Goal: Task Accomplishment & Management: Complete application form

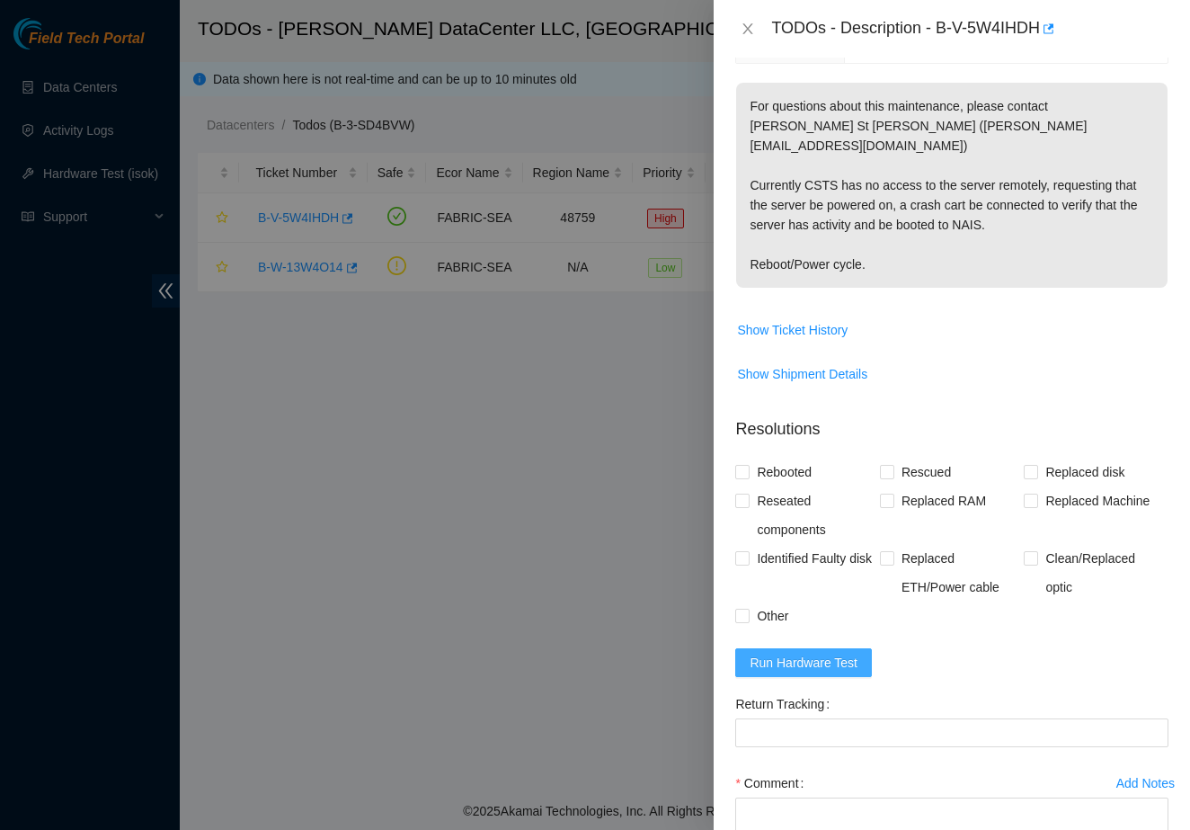
scroll to position [302, 0]
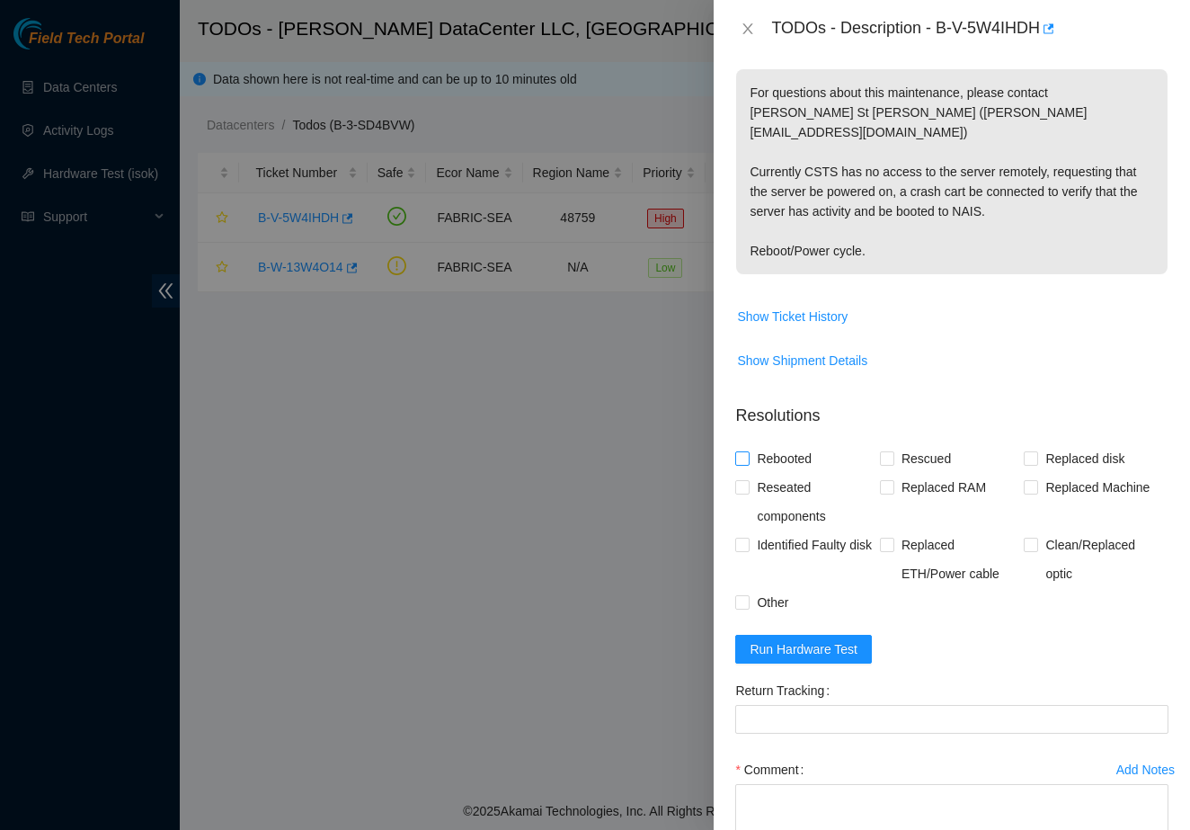
click at [774, 444] on span "Rebooted" at bounding box center [784, 458] width 69 height 29
click at [748, 451] on input "Rebooted" at bounding box center [741, 457] width 13 height 13
checkbox input "true"
click at [820, 784] on textarea "Comment" at bounding box center [951, 818] width 433 height 68
click at [750, 559] on span "Identified Faulty disk" at bounding box center [814, 544] width 129 height 29
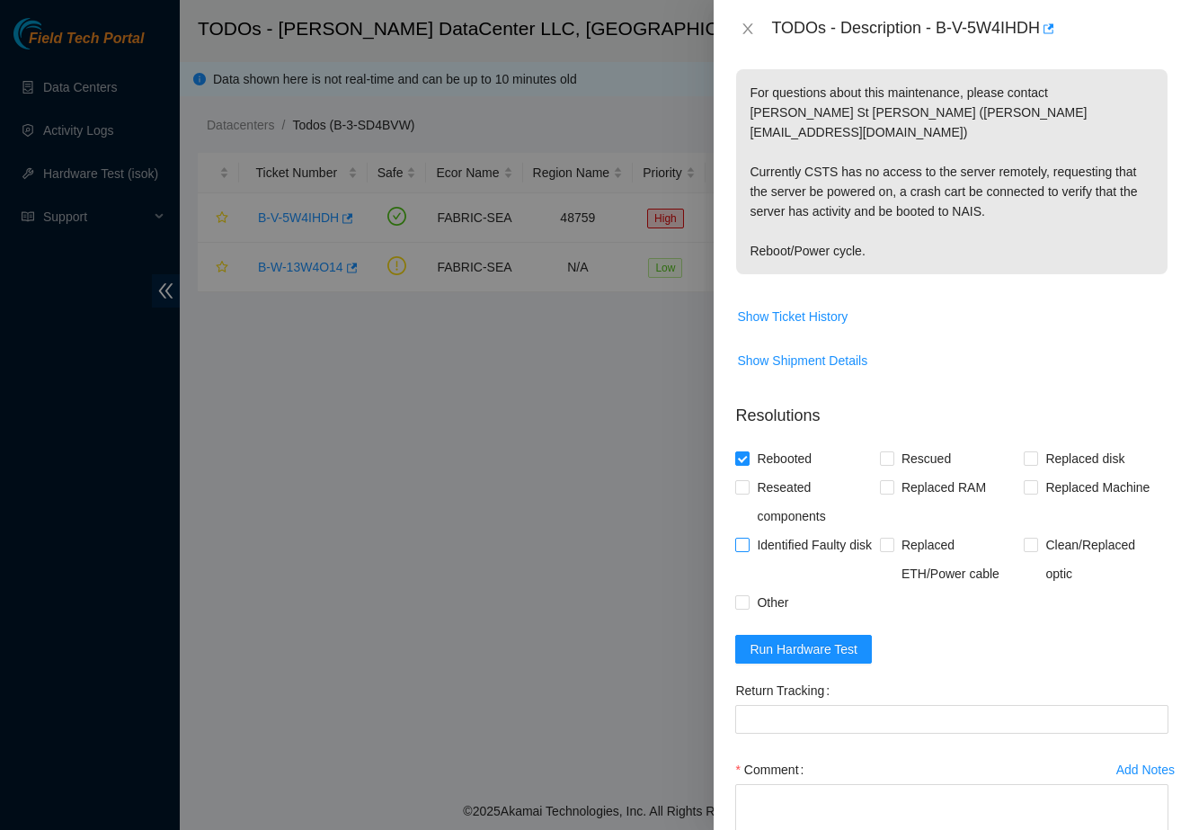
click at [748, 550] on input "Identified Faulty disk" at bounding box center [741, 544] width 13 height 13
click at [750, 538] on span at bounding box center [742, 545] width 14 height 14
click at [748, 538] on input "Identified Faulty disk" at bounding box center [741, 544] width 13 height 13
checkbox input "false"
click at [758, 588] on span "Other" at bounding box center [773, 602] width 46 height 29
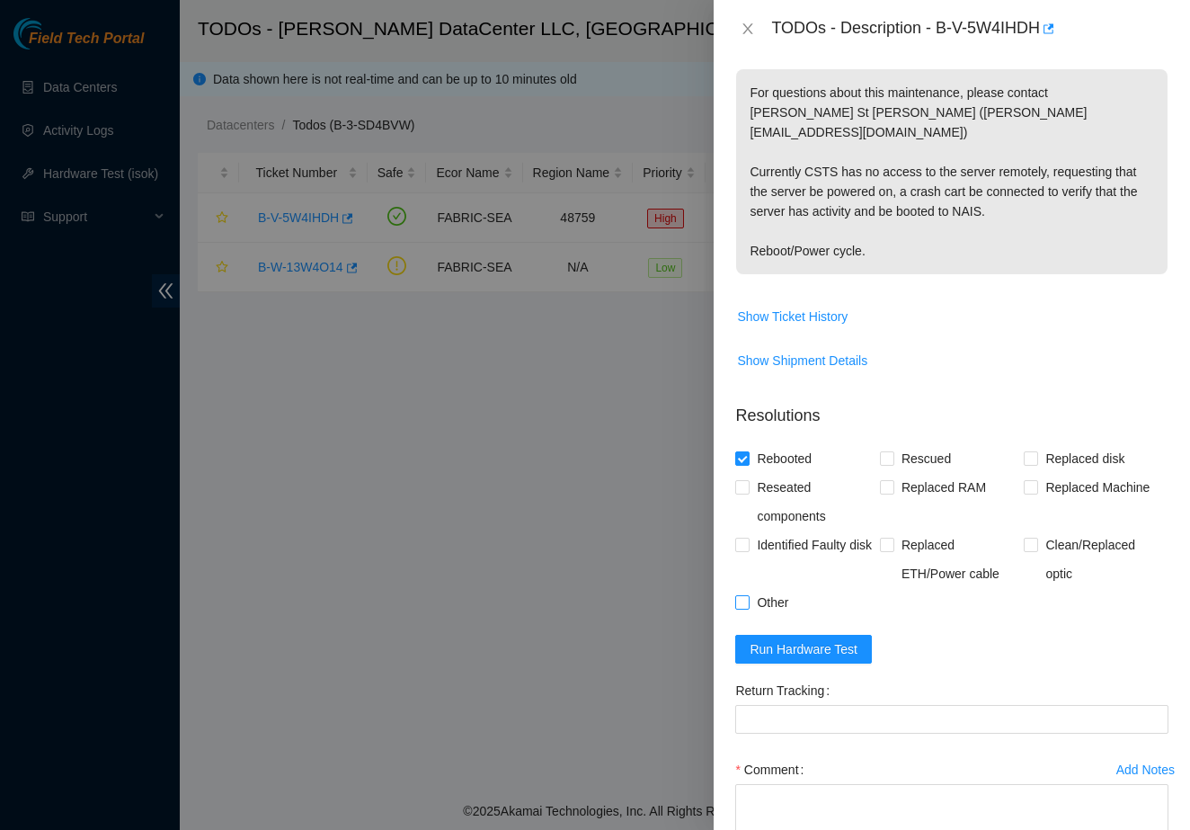
click at [748, 595] on input "Other" at bounding box center [741, 601] width 13 height 13
checkbox input "true"
click at [822, 784] on textarea "Comment" at bounding box center [951, 818] width 433 height 68
type textarea "I"
type textarea "B"
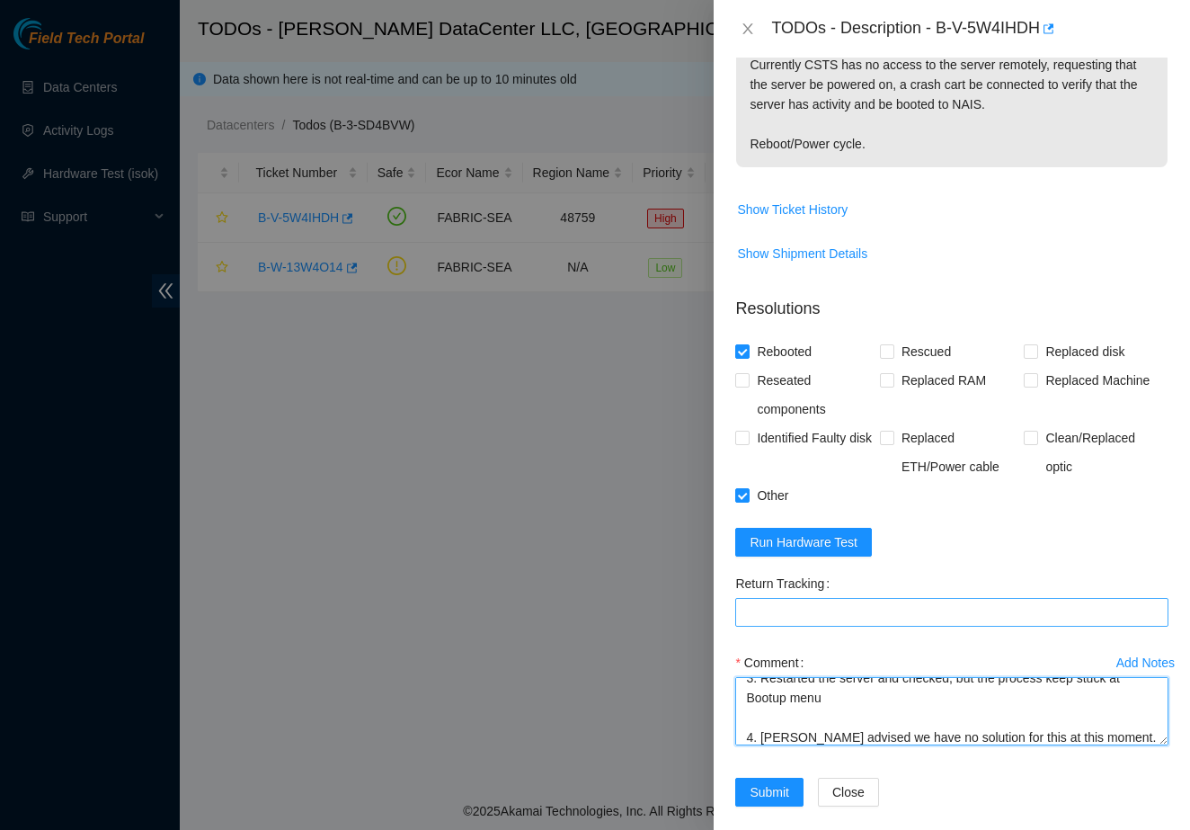
scroll to position [178, 0]
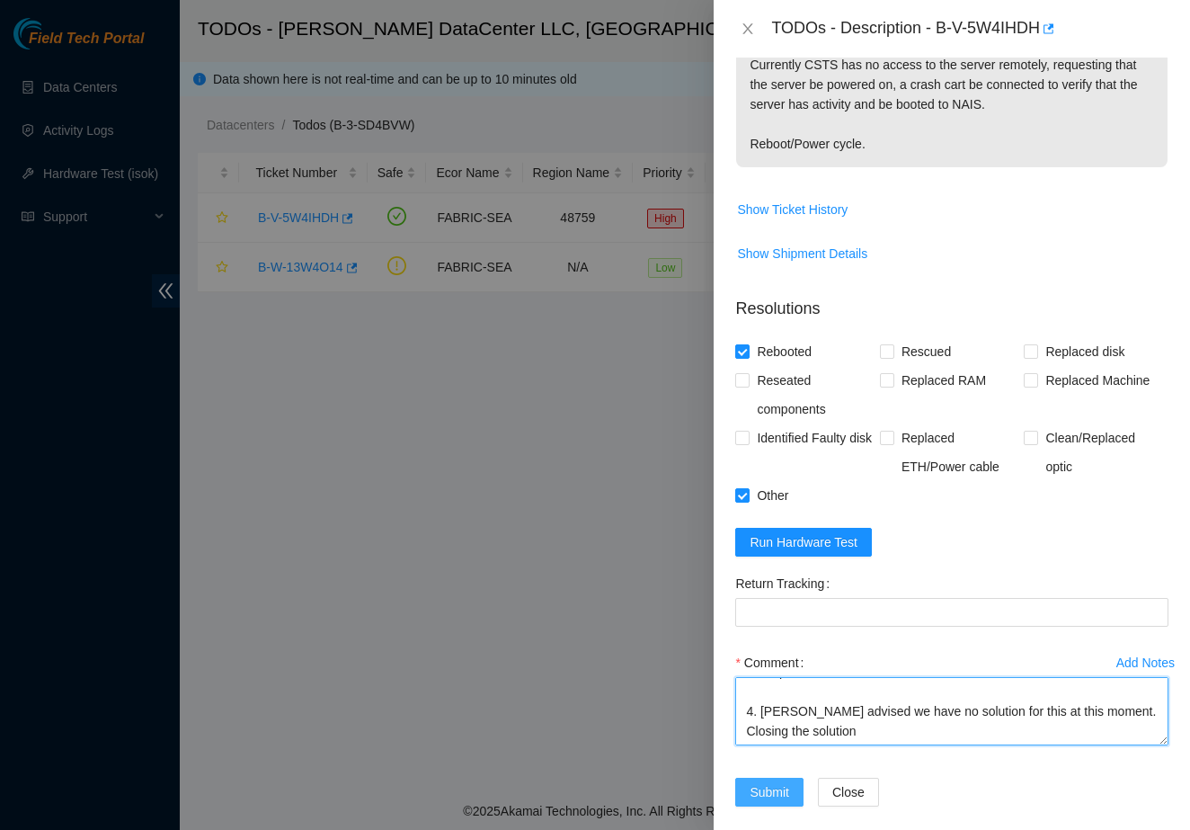
type textarea "1. Identified it's on the selection menu - Press <Tab> to Switch Screen - Press…"
click at [755, 782] on span "Submit" at bounding box center [770, 792] width 40 height 20
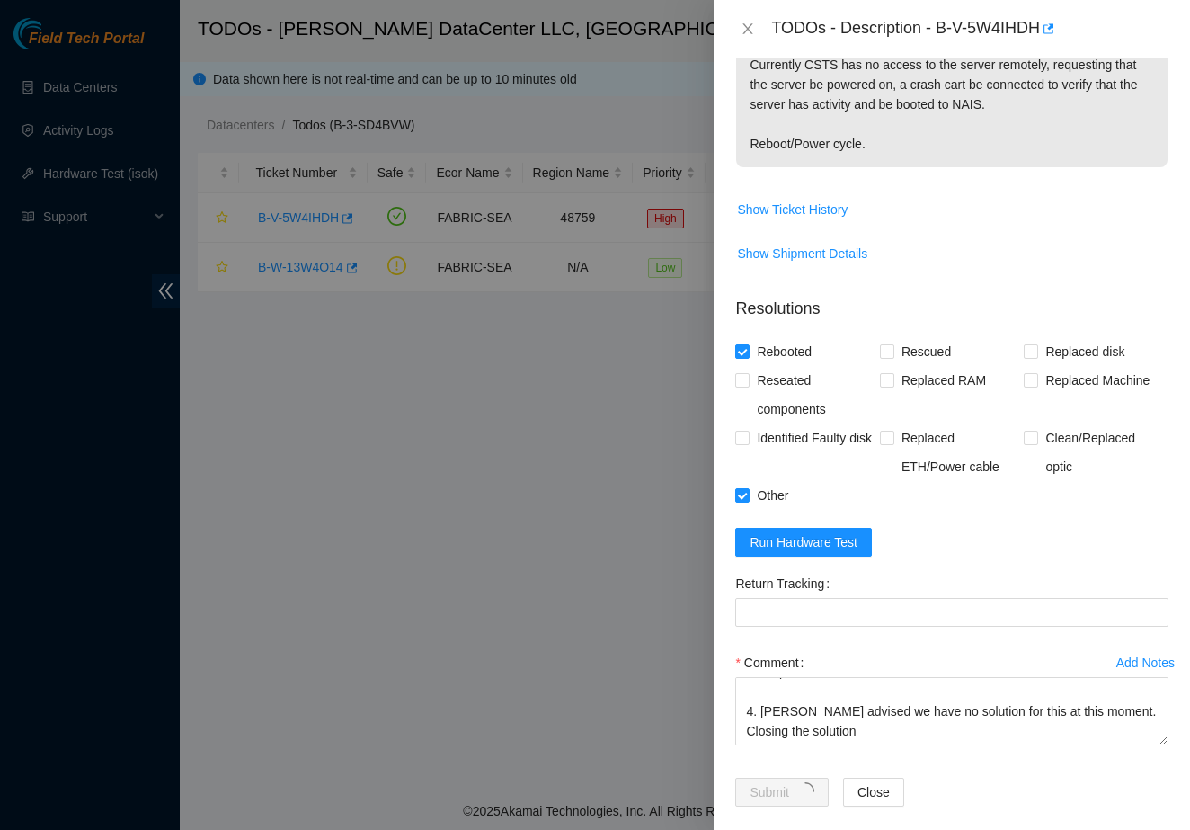
scroll to position [174, 0]
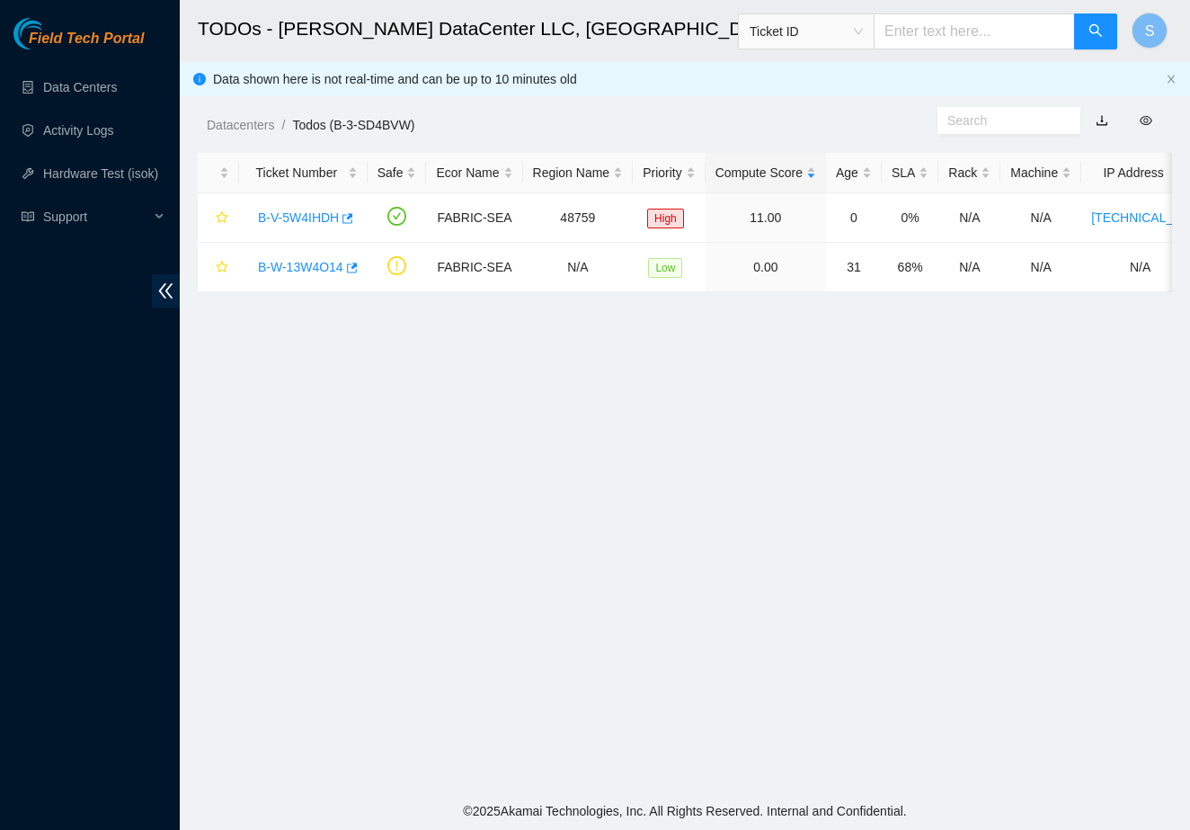
click at [882, 507] on main "TODOs - Sabey DataCenter LLC, Tukwila, WA Ticket ID S Data shown here is not re…" at bounding box center [685, 396] width 1011 height 792
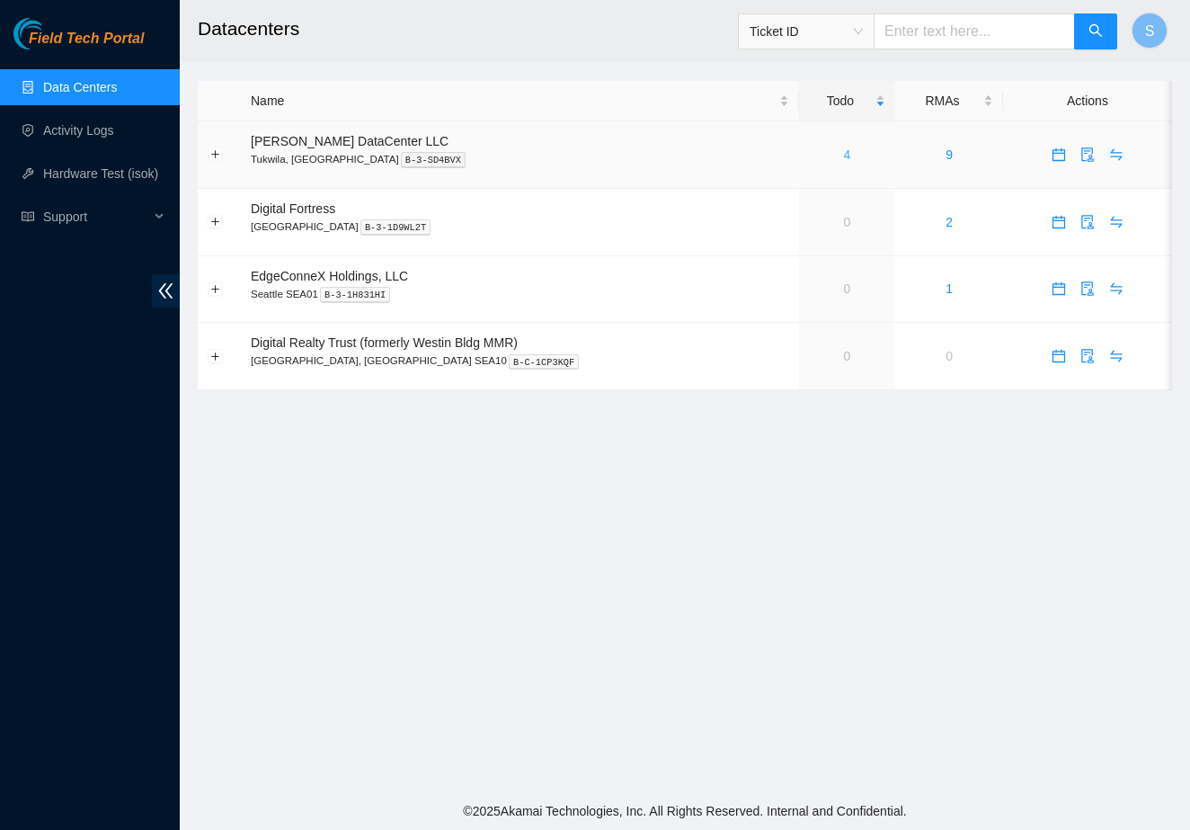
click at [844, 152] on link "4" at bounding box center [847, 154] width 7 height 14
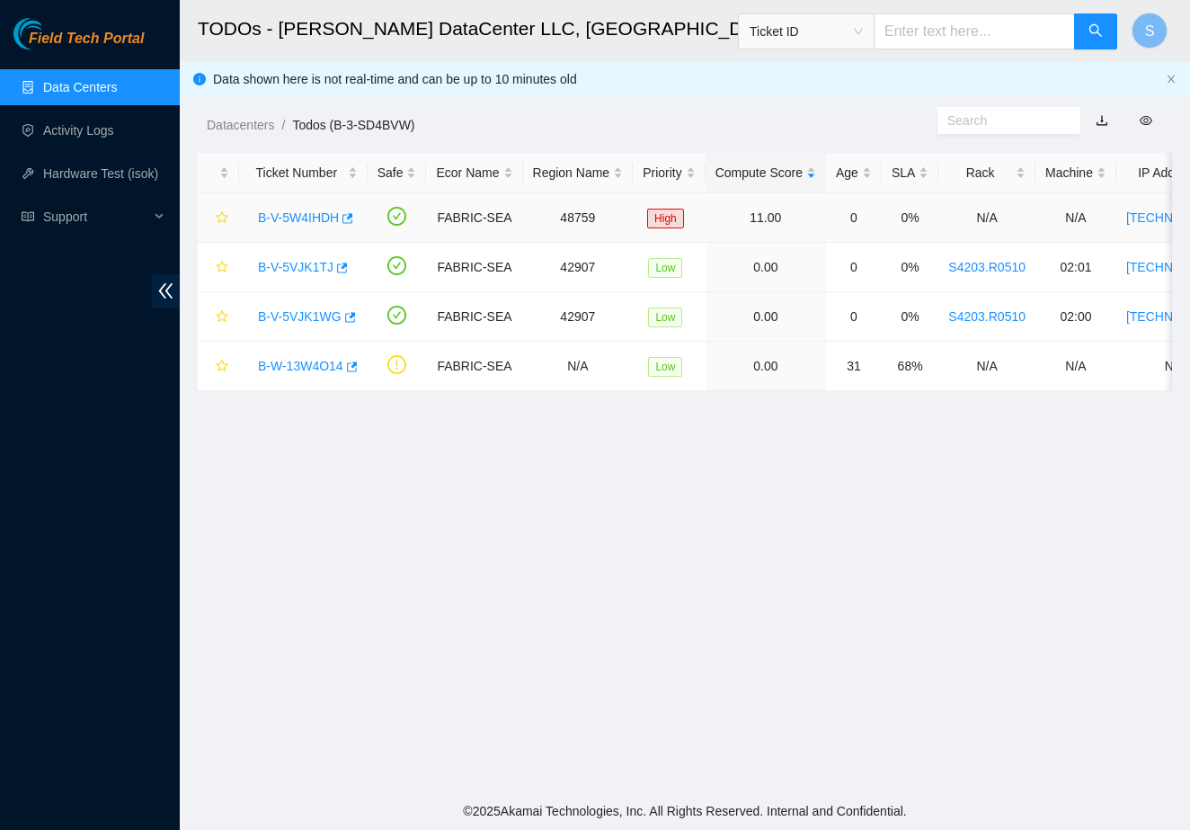
click at [324, 223] on link "B-V-5W4IHDH" at bounding box center [298, 217] width 81 height 14
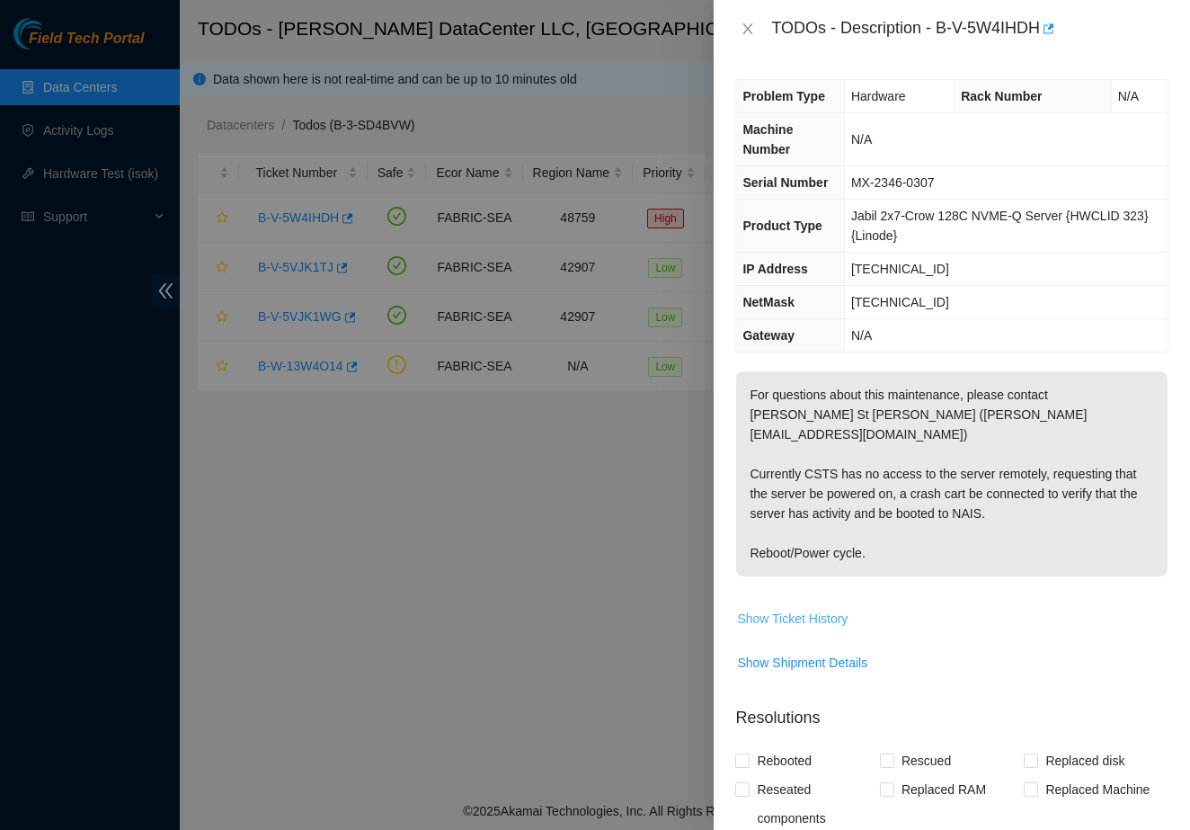
click at [779, 609] on span "Show Ticket History" at bounding box center [792, 619] width 111 height 20
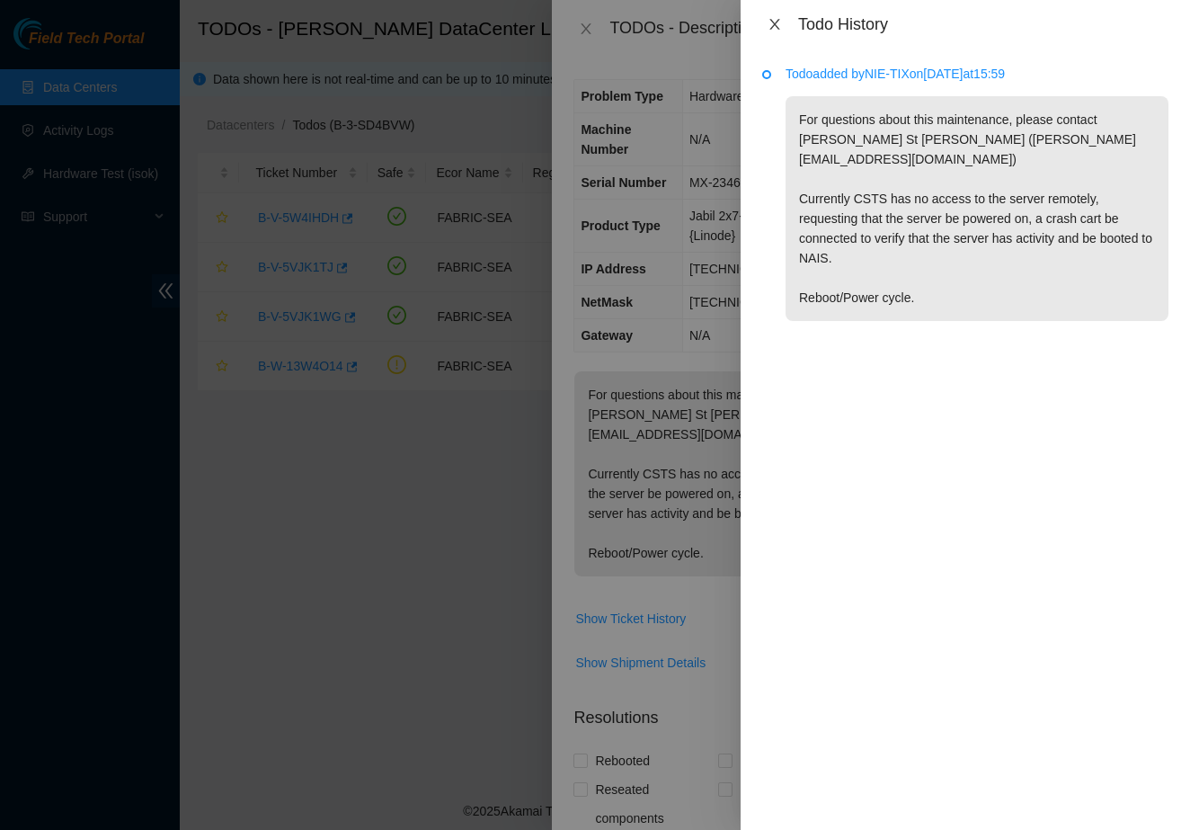
click at [769, 28] on icon "close" at bounding box center [775, 24] width 14 height 14
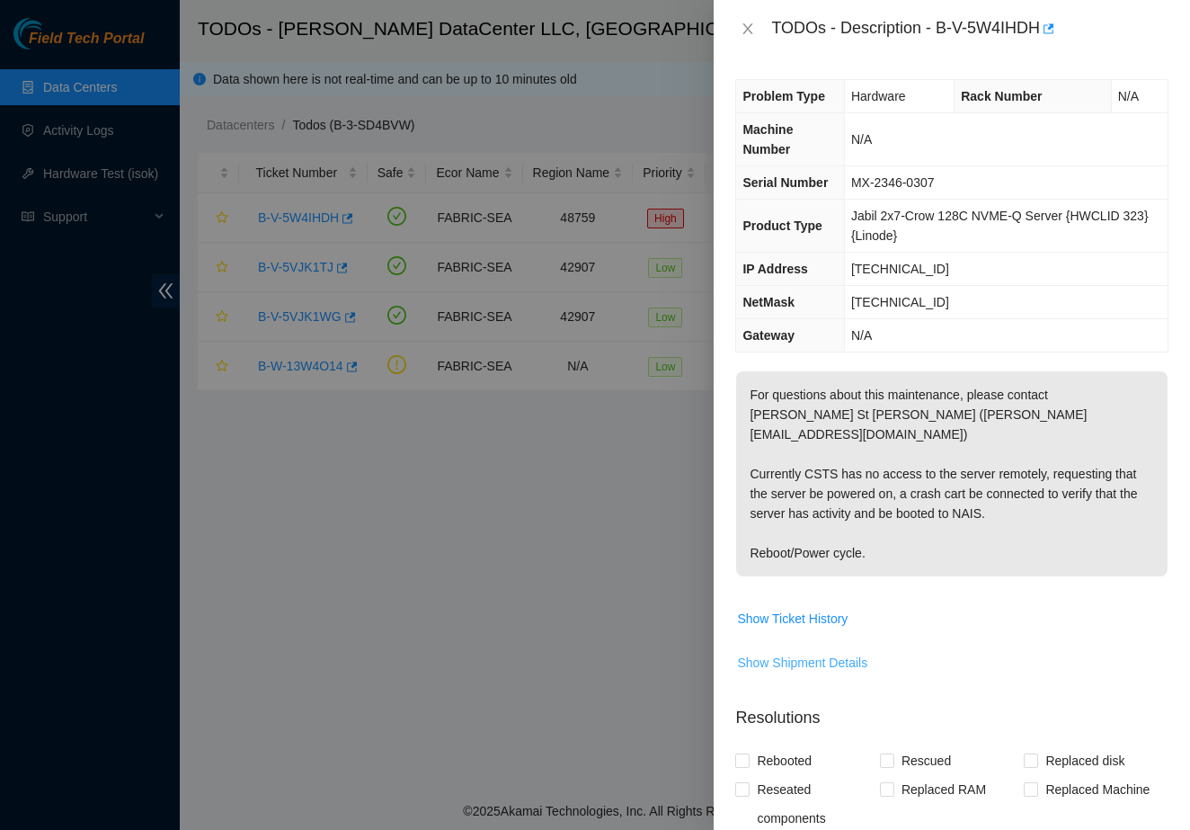
click at [786, 653] on span "Show Shipment Details" at bounding box center [802, 663] width 130 height 20
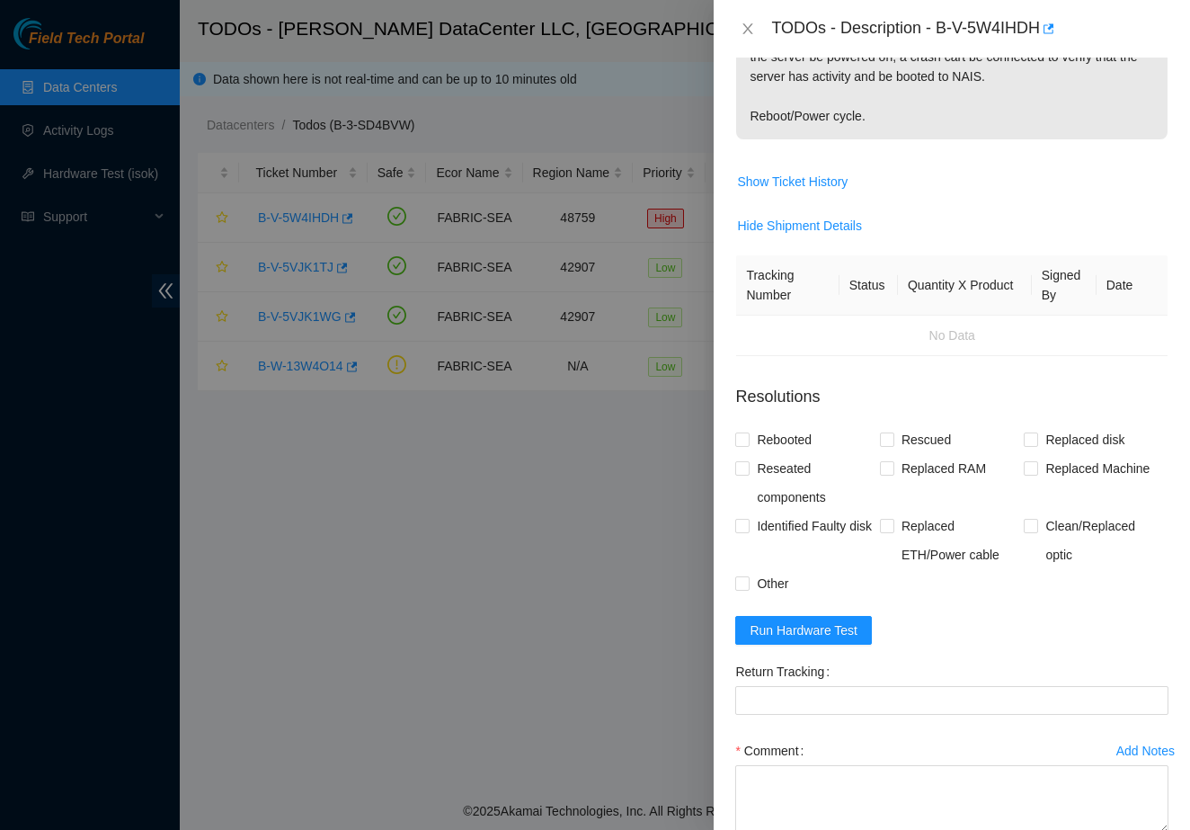
scroll to position [450, 0]
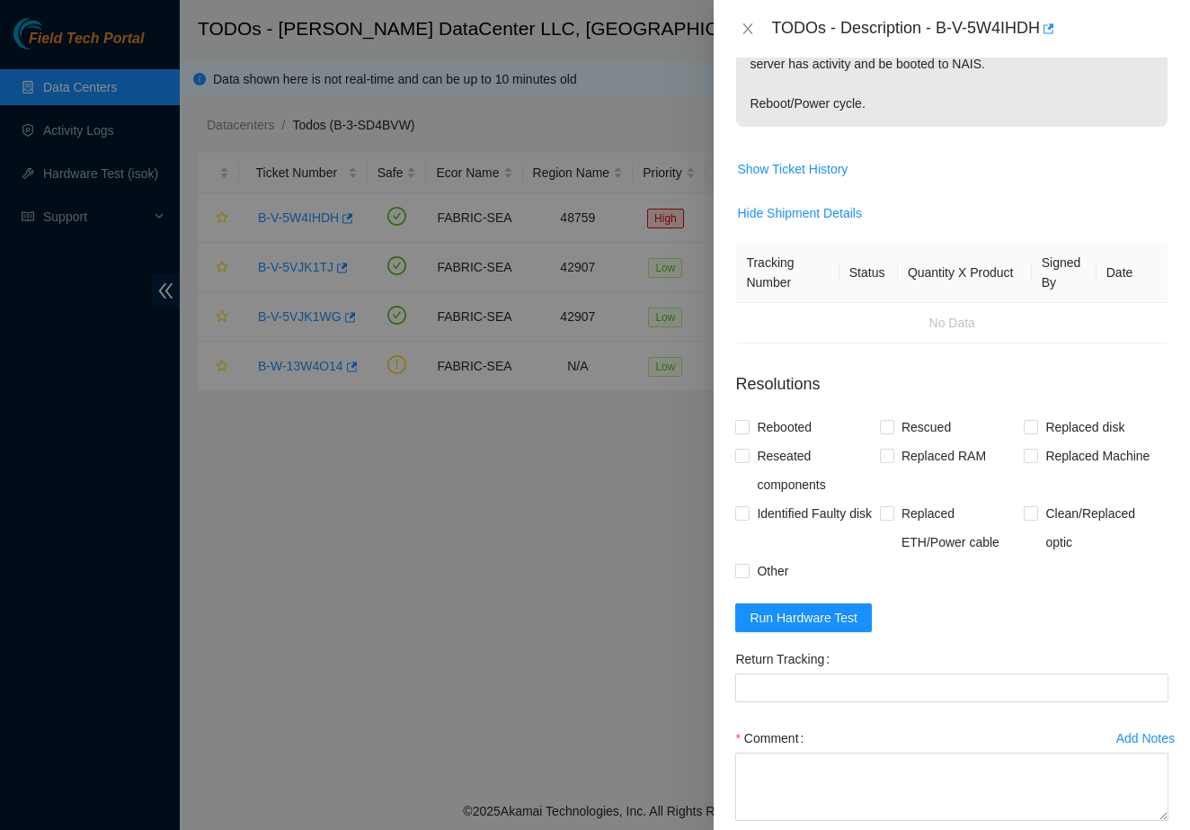
click at [539, 581] on div at bounding box center [595, 415] width 1190 height 830
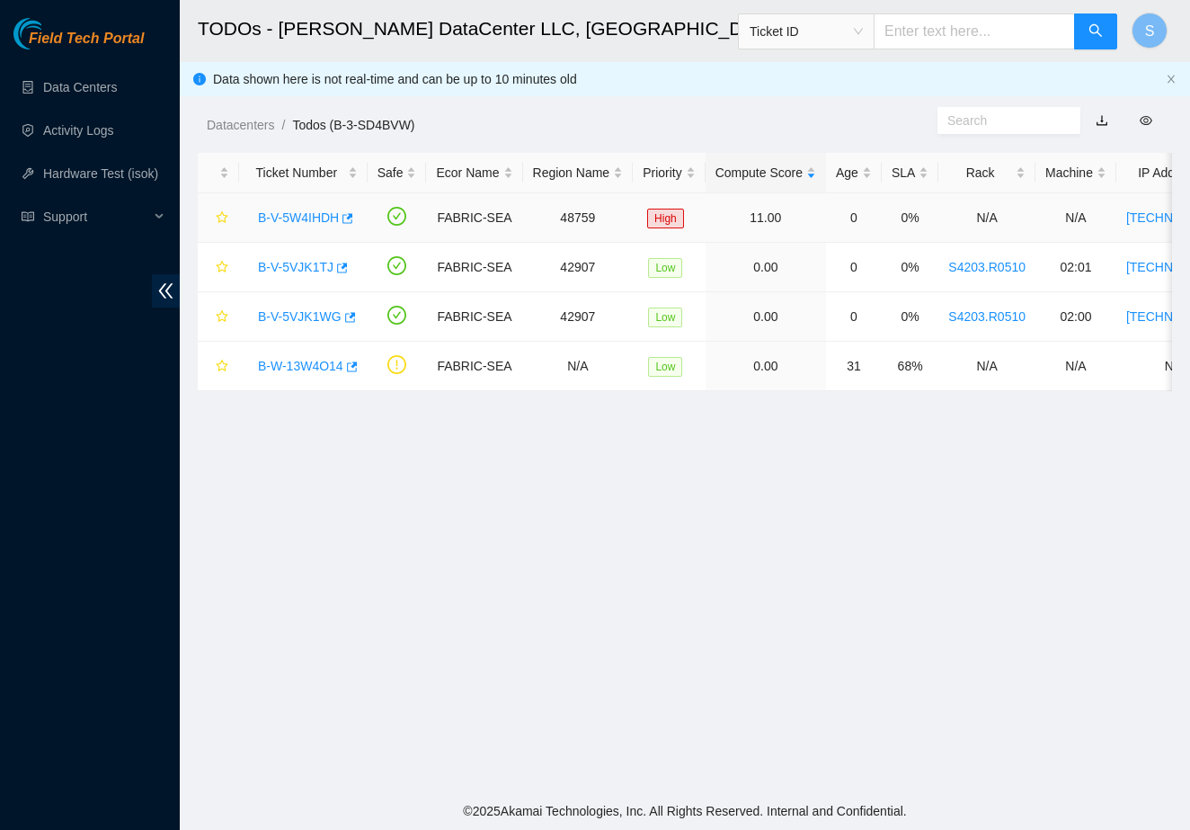
click at [303, 215] on link "B-V-5W4IHDH" at bounding box center [298, 217] width 81 height 14
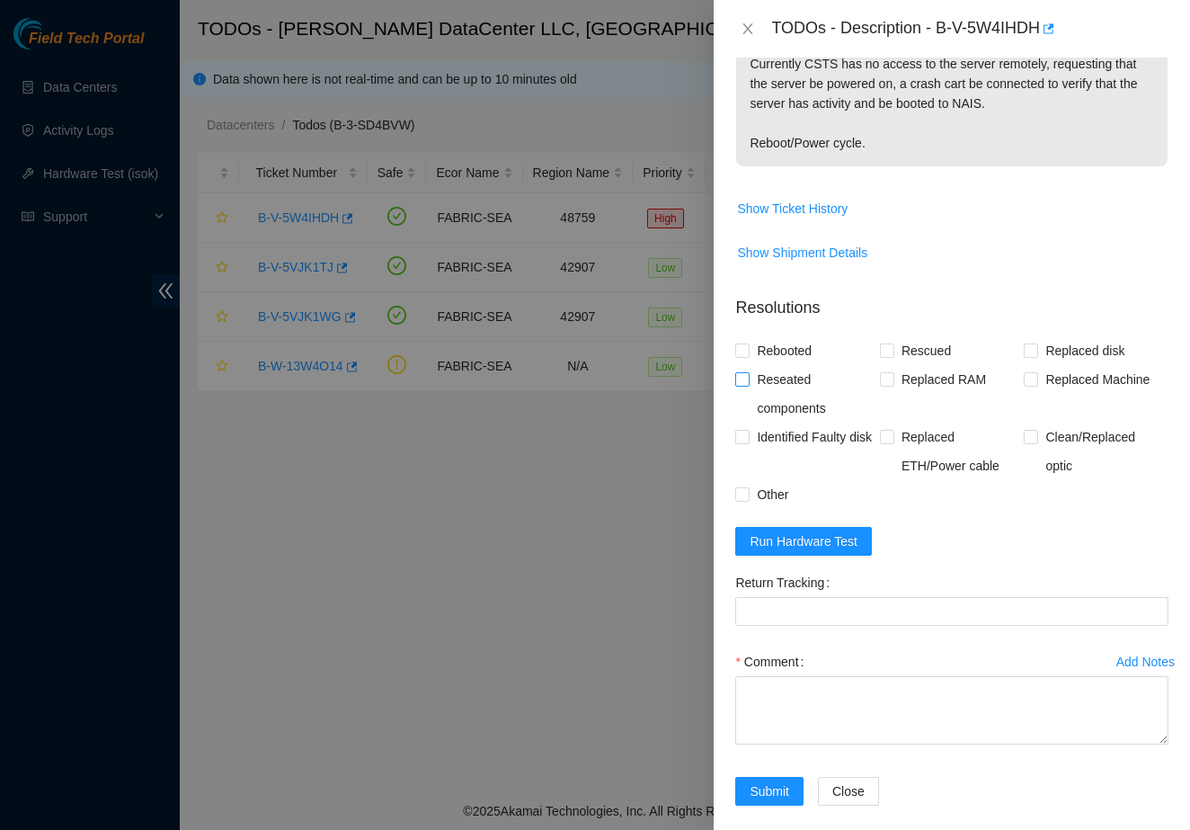
scroll to position [409, 0]
click at [771, 337] on span "Rebooted" at bounding box center [784, 351] width 69 height 29
click at [748, 344] on input "Rebooted" at bounding box center [741, 350] width 13 height 13
checkbox input "true"
click at [764, 532] on span "Run Hardware Test" at bounding box center [804, 542] width 108 height 20
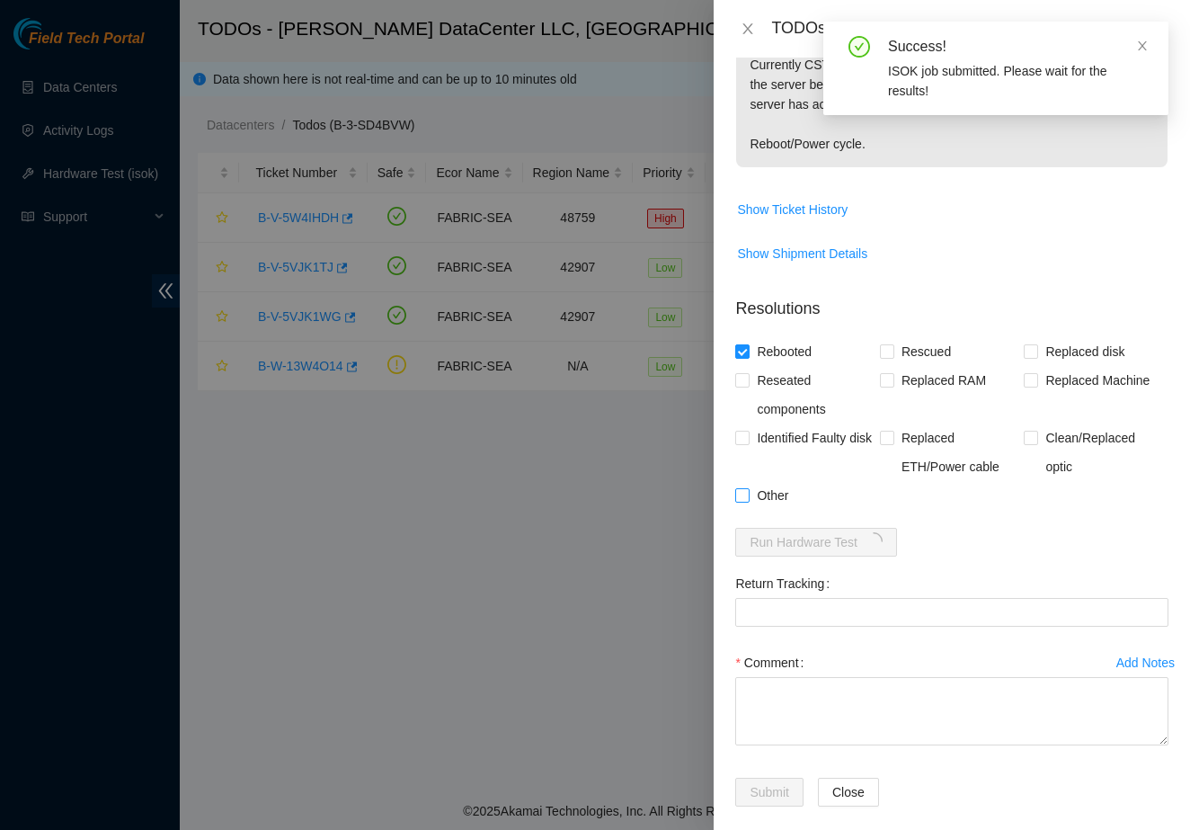
click at [774, 481] on span "Other" at bounding box center [773, 495] width 46 height 29
click at [748, 488] on input "Other" at bounding box center [741, 494] width 13 height 13
checkbox input "true"
click at [788, 703] on textarea "Comment" at bounding box center [951, 711] width 433 height 68
type textarea "1"
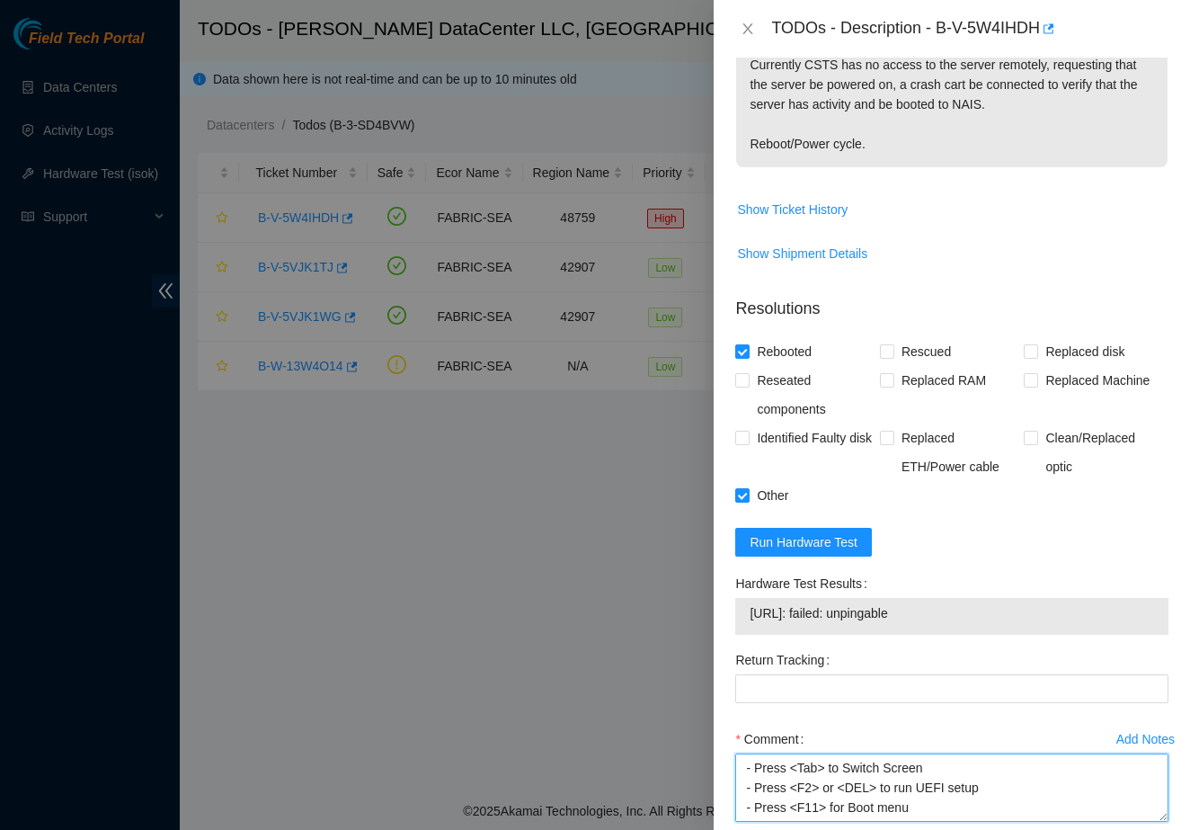
click at [948, 784] on textarea "1. Server stuck at the screen with those selections - Press <Tab> to Switch Scr…" at bounding box center [951, 787] width 433 height 68
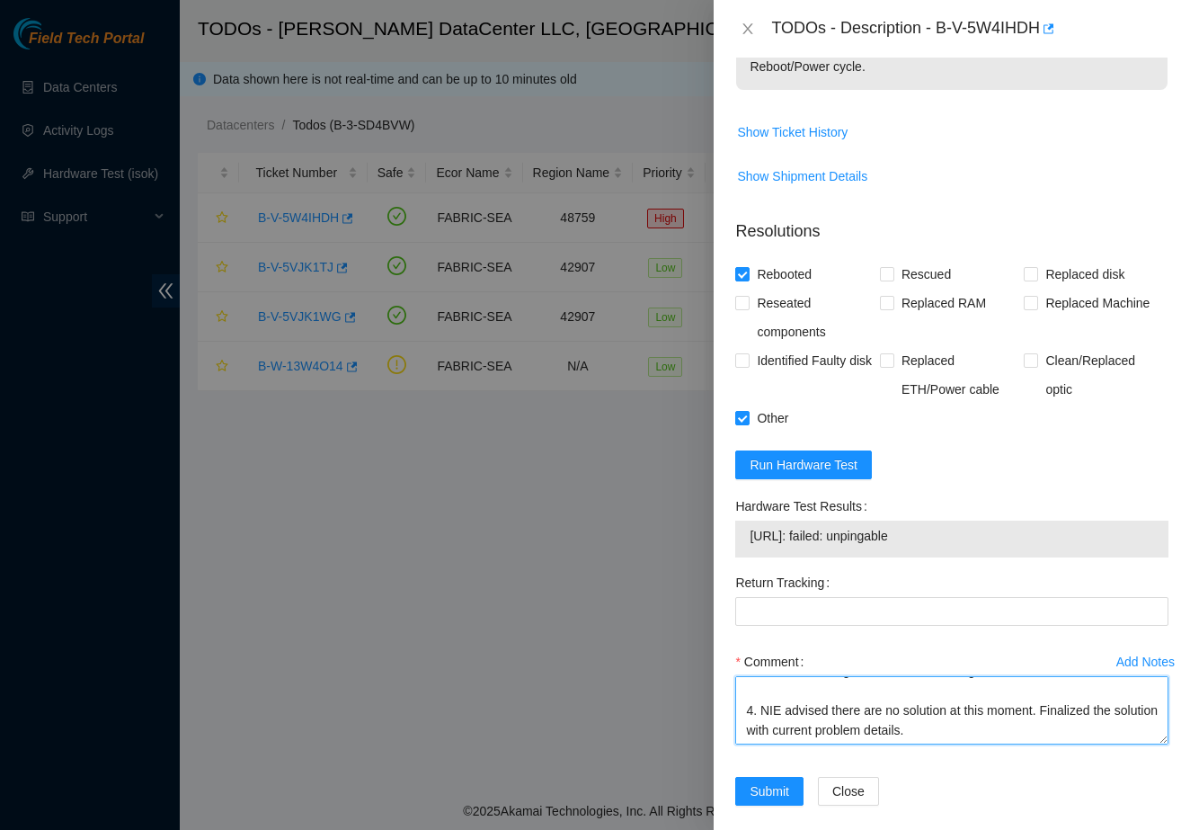
scroll to position [485, 0]
type textarea "1. Server stuck at the screen with those selections - Press <Tab> to Switch Scr…"
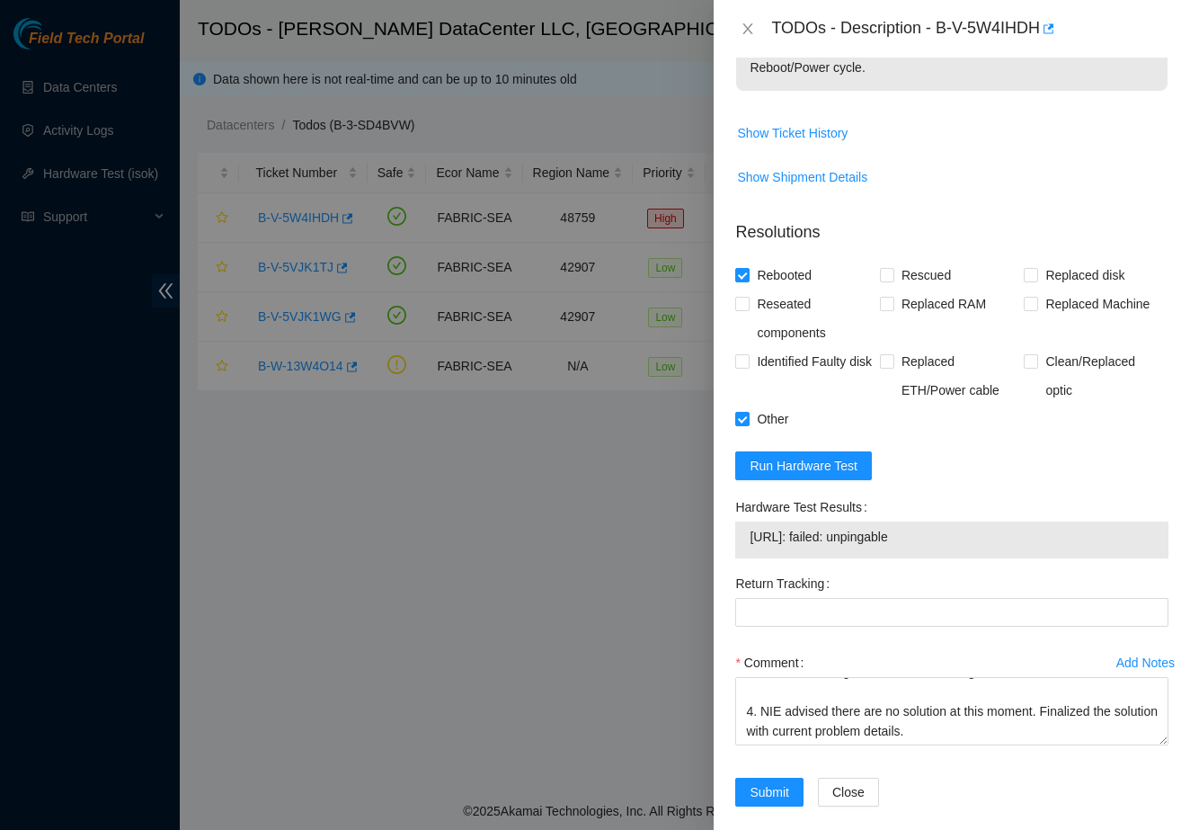
click at [765, 789] on div "Submit" at bounding box center [769, 803] width 83 height 50
click at [770, 782] on span "Submit" at bounding box center [770, 792] width 40 height 20
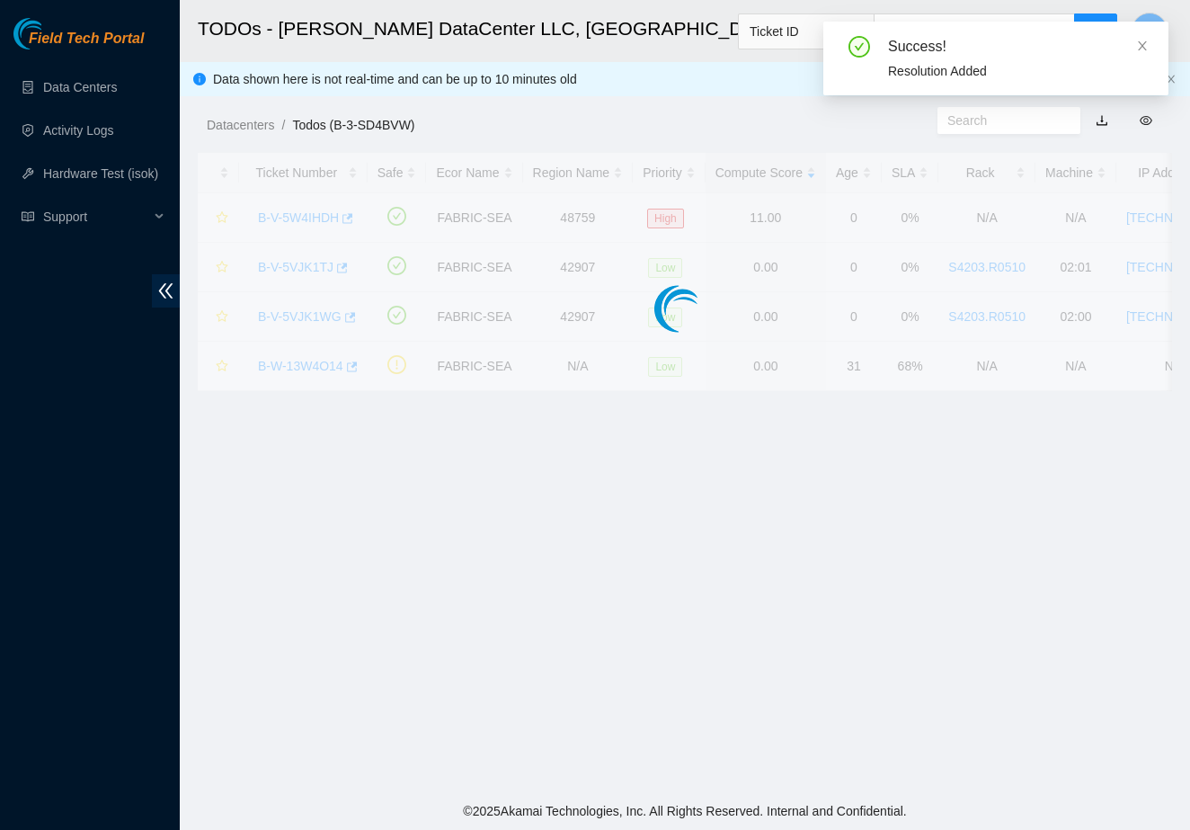
scroll to position [174, 0]
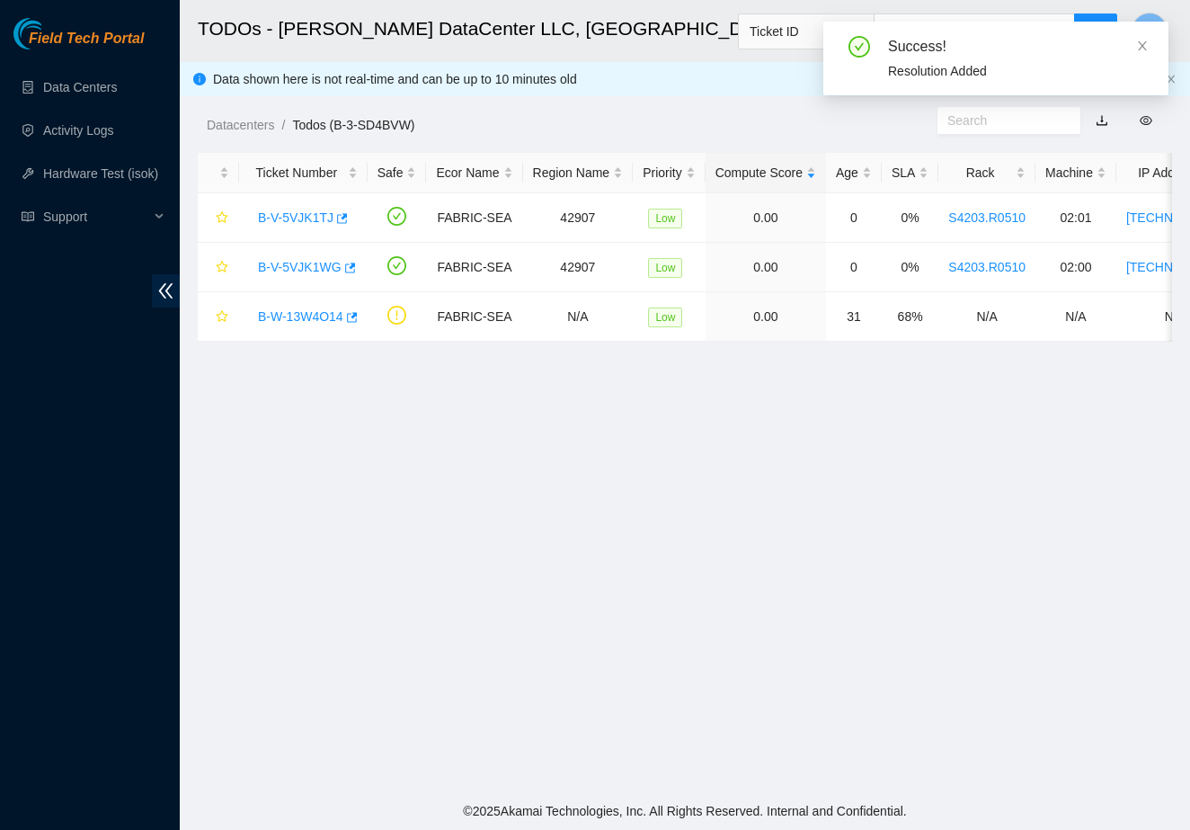
click at [853, 488] on main "TODOs - Sabey DataCenter LLC, Tukwila, WA Ticket ID S Data shown here is not re…" at bounding box center [685, 396] width 1011 height 792
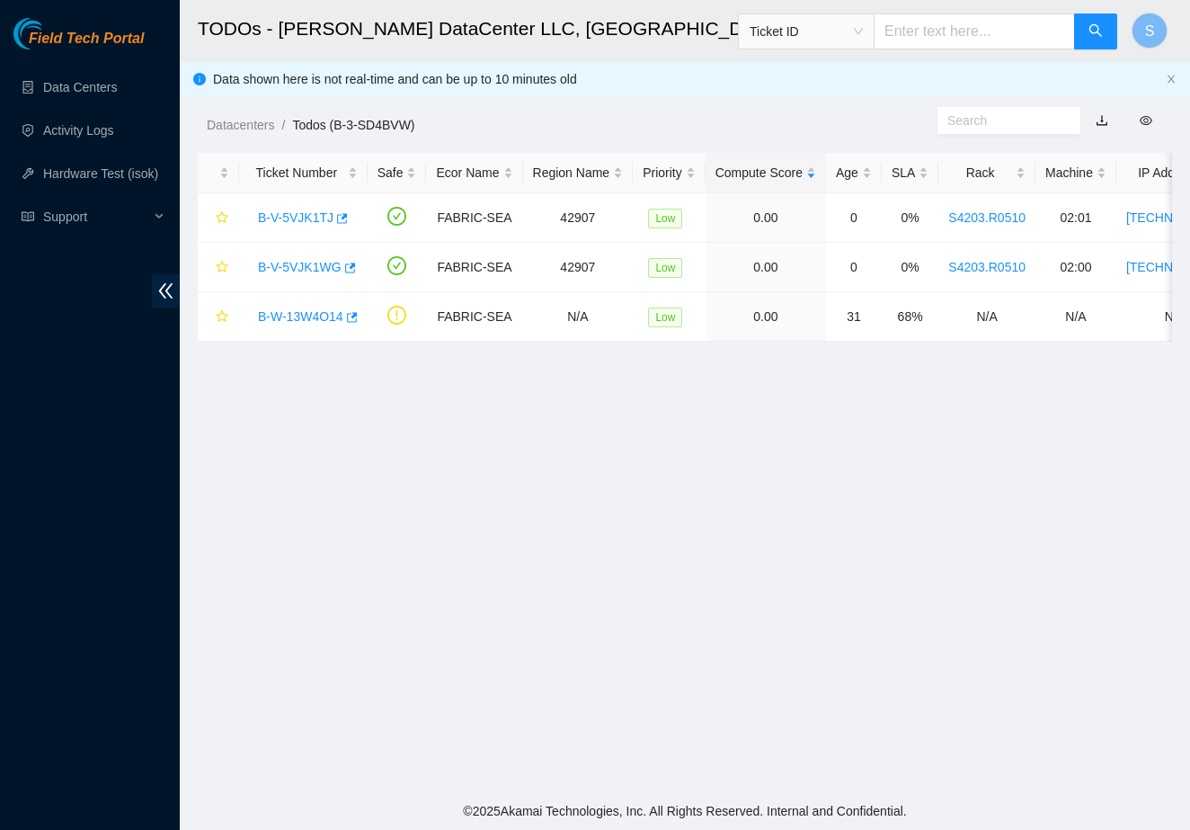
drag, startPoint x: 961, startPoint y: 383, endPoint x: 881, endPoint y: 397, distance: 81.3
click at [881, 397] on main "TODOs - [PERSON_NAME] DataCenter LLC, [GEOGRAPHIC_DATA], [GEOGRAPHIC_DATA] Tick…" at bounding box center [685, 396] width 1011 height 792
click at [881, 402] on main "TODOs - [PERSON_NAME] DataCenter LLC, [GEOGRAPHIC_DATA], [GEOGRAPHIC_DATA] Tick…" at bounding box center [685, 396] width 1011 height 792
click at [313, 218] on link "B-V-5VJK1TJ" at bounding box center [296, 217] width 76 height 14
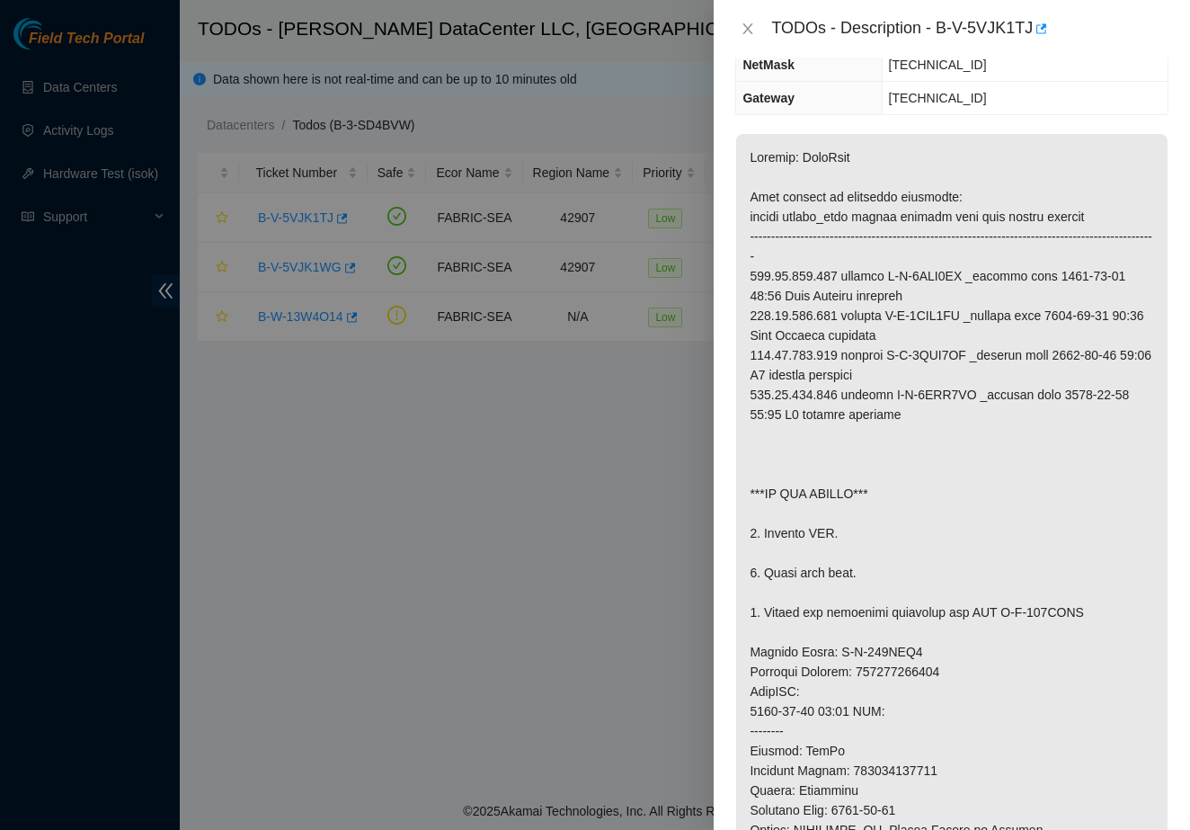
scroll to position [236, 0]
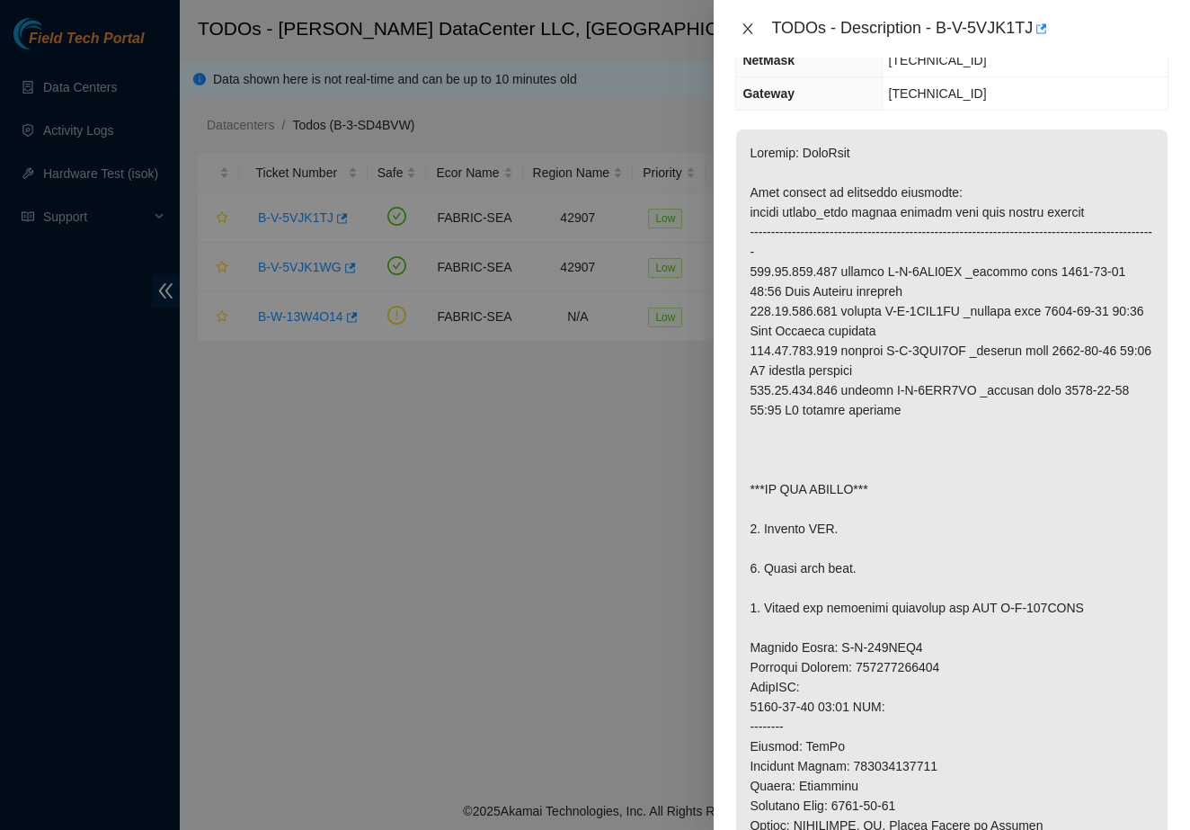
click at [744, 24] on icon "close" at bounding box center [749, 28] width 10 height 11
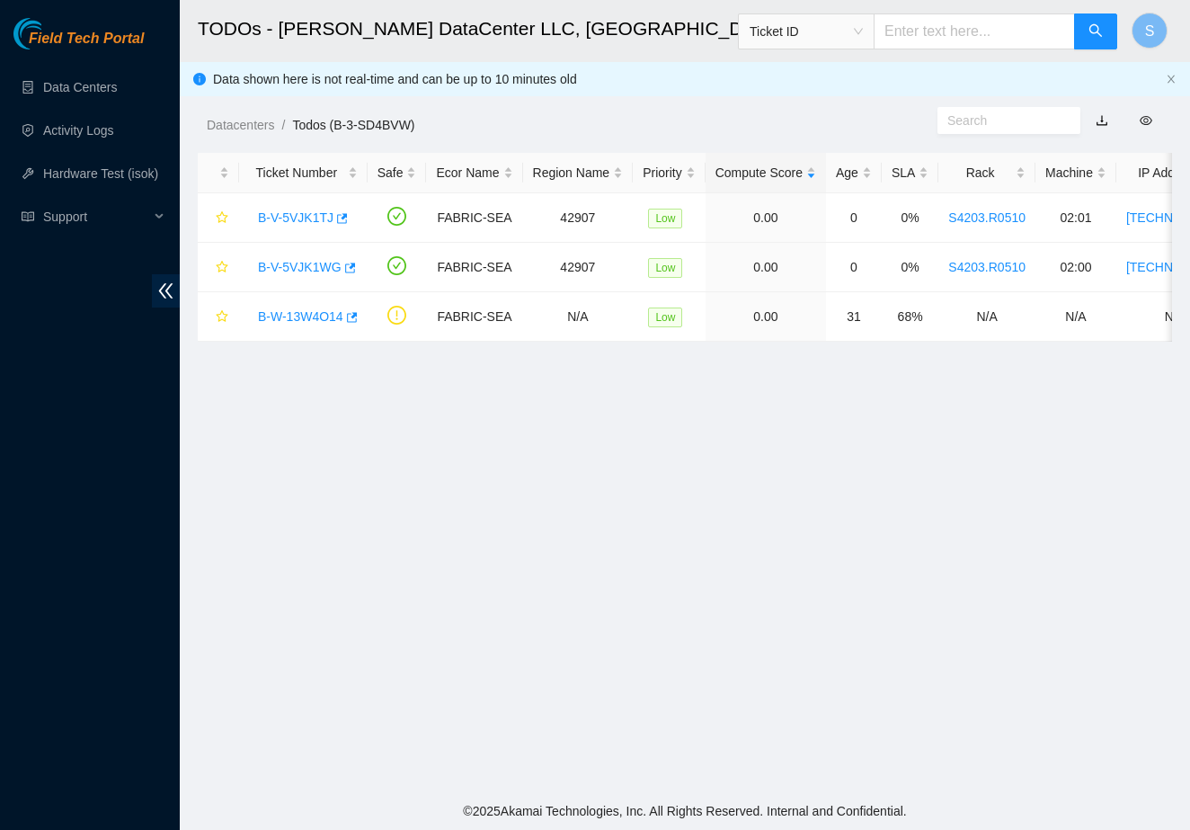
scroll to position [174, 0]
click at [318, 270] on link "B-V-5VJK1WG" at bounding box center [300, 267] width 84 height 14
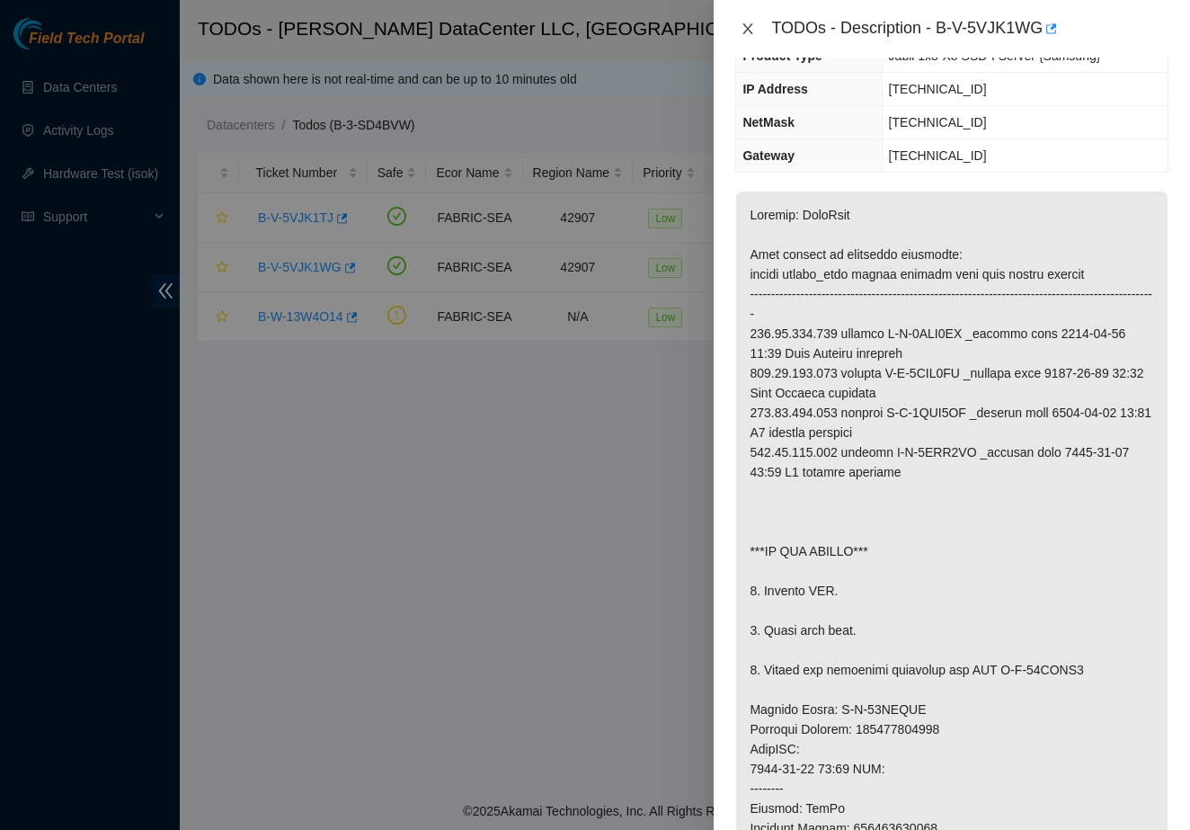
click at [749, 21] on button "Close" at bounding box center [747, 29] width 25 height 17
